Goal: Task Accomplishment & Management: Manage account settings

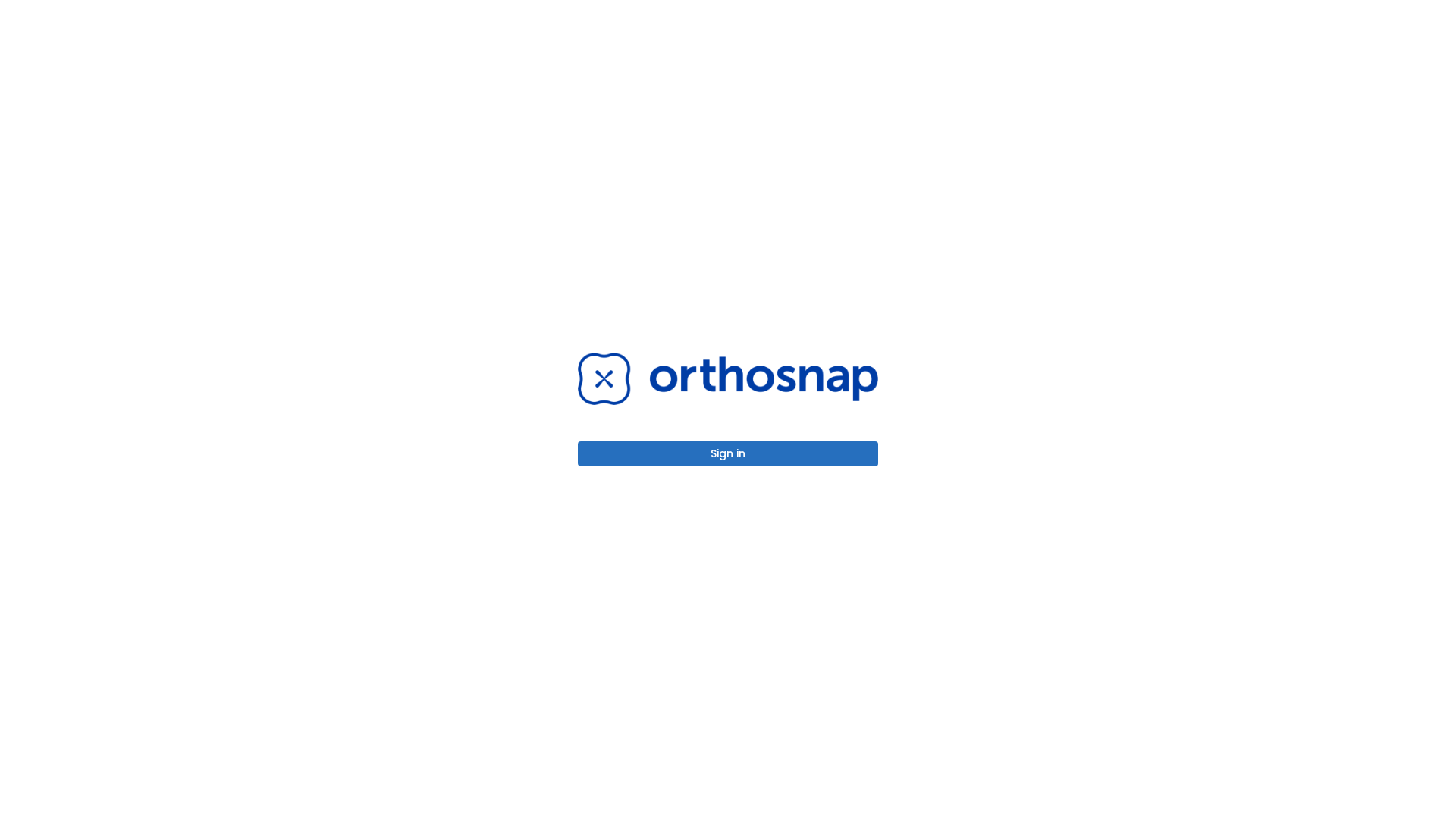
click at [728, 454] on button "Sign in" at bounding box center [728, 454] width 301 height 25
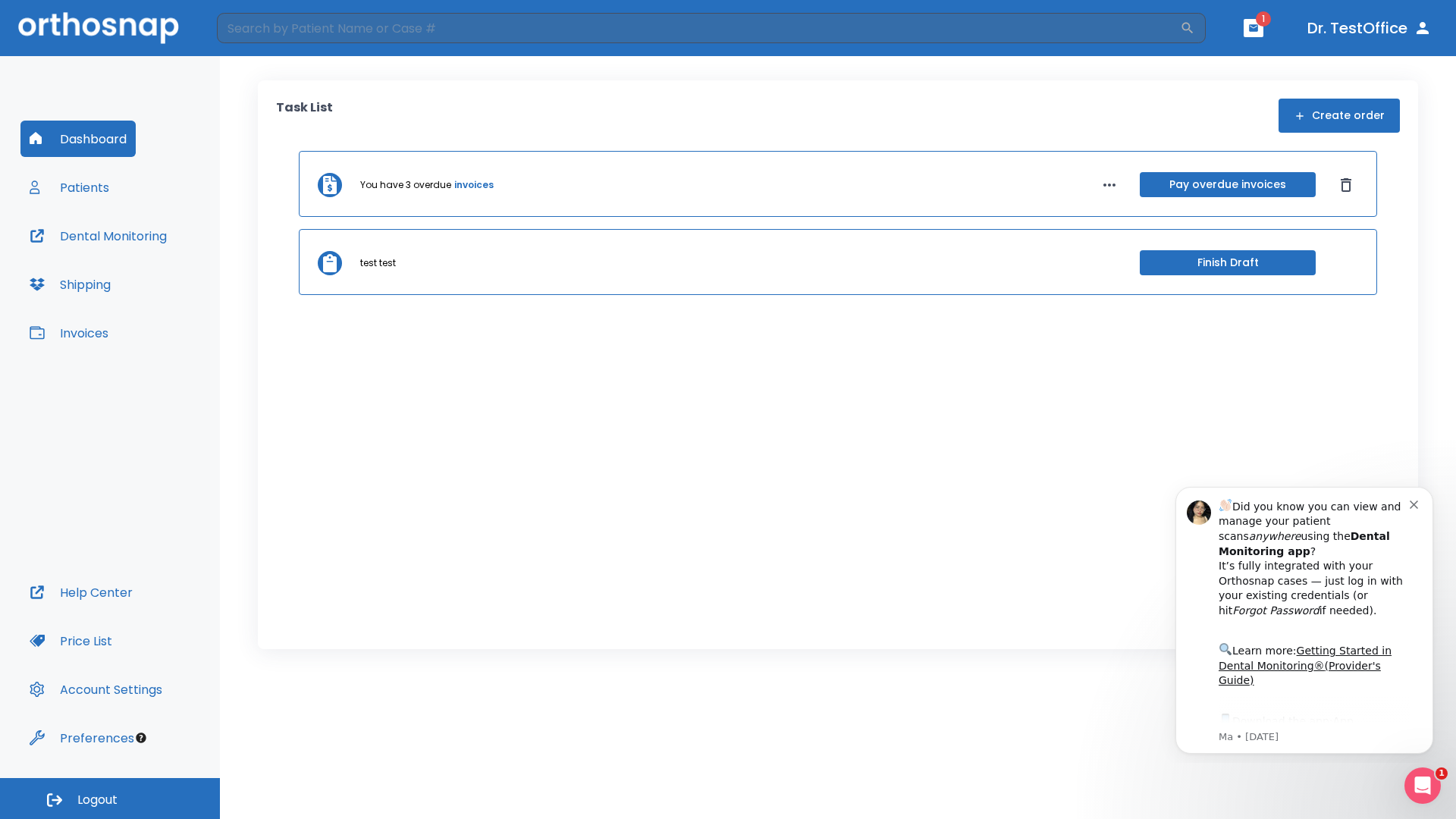
click at [109, 798] on span "Logout" at bounding box center [98, 800] width 40 height 17
